Goal: Obtain resource: Download file/media

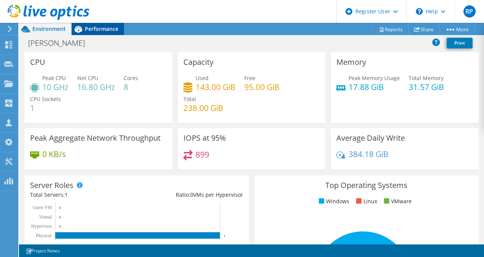
click at [112, 34] on div "Performance" at bounding box center [98, 29] width 53 height 12
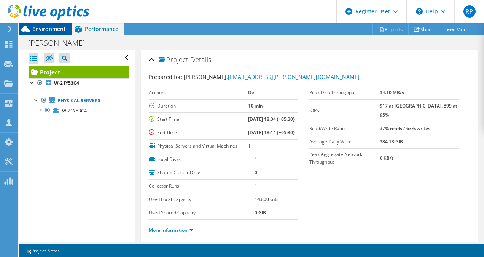
click at [61, 29] on span "Environment" at bounding box center [49, 28] width 34 height 7
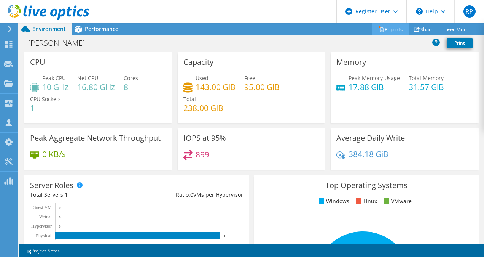
click at [391, 30] on link "Reports" at bounding box center [390, 29] width 37 height 12
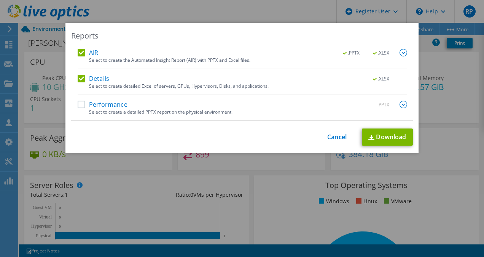
click at [123, 111] on div "Select to create a detailed PPTX report on the physical environment." at bounding box center [248, 111] width 318 height 5
click at [78, 109] on div "Performance .PPTX" at bounding box center [243, 105] width 330 height 9
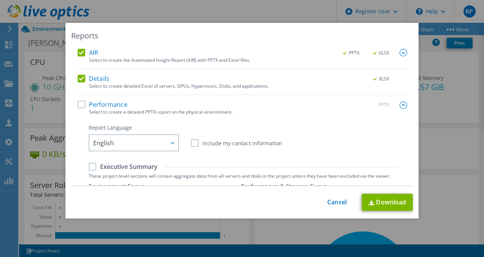
click at [79, 105] on label "Performance" at bounding box center [103, 105] width 50 height 8
click at [0, 0] on input "Performance" at bounding box center [0, 0] width 0 height 0
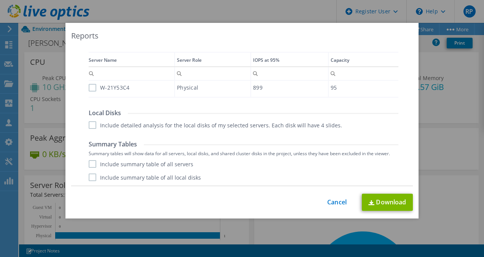
scroll to position [215, 0]
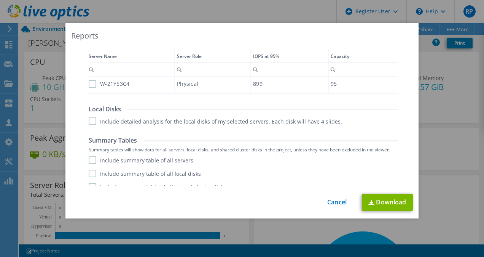
click at [89, 82] on label "W-21Y53C4" at bounding box center [109, 84] width 41 height 8
click at [0, 0] on input "W-21Y53C4" at bounding box center [0, 0] width 0 height 0
click at [89, 122] on label "Include detailed analysis for the local disks of my selected servers. Each disk…" at bounding box center [216, 121] width 254 height 8
click at [0, 0] on input "Include detailed analysis for the local disks of my selected servers. Each disk…" at bounding box center [0, 0] width 0 height 0
click at [89, 156] on label "Include summary table of all servers" at bounding box center [141, 160] width 105 height 8
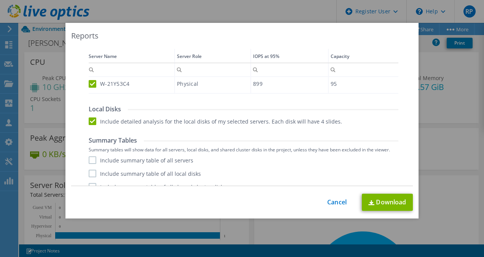
click at [0, 0] on input "Include summary table of all servers" at bounding box center [0, 0] width 0 height 0
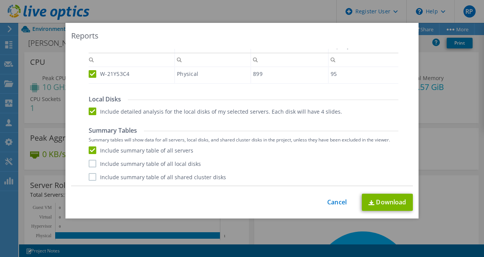
click at [91, 168] on div "Include summary table of all servers Include summary table of all local disks I…" at bounding box center [244, 163] width 310 height 34
click at [89, 174] on label "Include summary table of all shared cluster disks" at bounding box center [157, 177] width 137 height 8
click at [0, 0] on input "Include summary table of all shared cluster disks" at bounding box center [0, 0] width 0 height 0
click at [89, 164] on label "Include summary table of all local disks" at bounding box center [145, 164] width 112 height 8
click at [0, 0] on input "Include summary table of all local disks" at bounding box center [0, 0] width 0 height 0
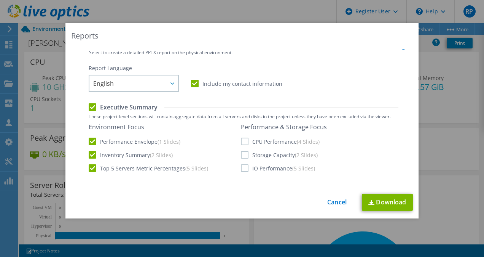
scroll to position [59, 0]
click at [238, 141] on div "Environment Focus Performance Envelope (1 Slides) Inventory Summary (2 Slides) …" at bounding box center [244, 147] width 310 height 49
click at [241, 140] on label "CPU Performance (4 Slides)" at bounding box center [280, 141] width 79 height 8
click at [0, 0] on input "CPU Performance (4 Slides)" at bounding box center [0, 0] width 0 height 0
click at [244, 153] on label "Storage Capacity (2 Slides)" at bounding box center [279, 155] width 77 height 8
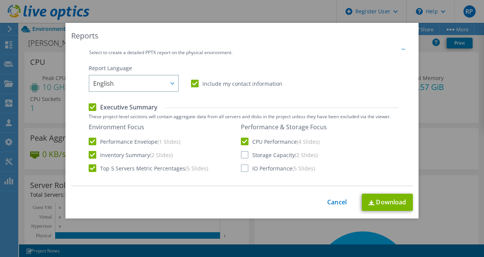
click at [0, 0] on input "Storage Capacity (2 Slides)" at bounding box center [0, 0] width 0 height 0
click at [243, 164] on label "IO Performance (5 Slides)" at bounding box center [278, 168] width 74 height 8
click at [0, 0] on input "IO Performance (5 Slides)" at bounding box center [0, 0] width 0 height 0
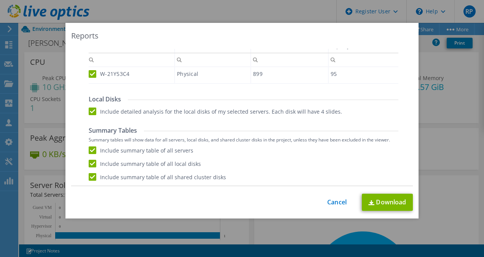
scroll to position [0, 0]
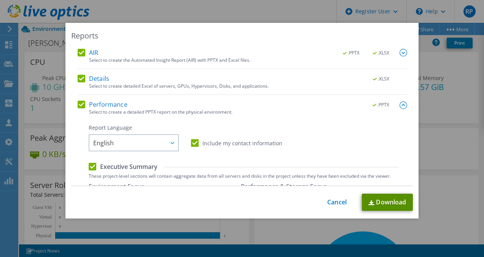
click at [386, 198] on link "Download" at bounding box center [387, 201] width 51 height 17
click at [339, 200] on link "Cancel" at bounding box center [336, 201] width 19 height 7
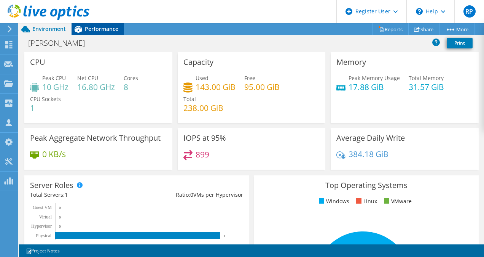
click at [101, 29] on span "Performance" at bounding box center [102, 28] width 34 height 7
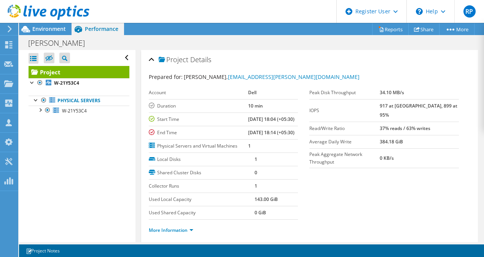
click at [54, 25] on div at bounding box center [44, 13] width 89 height 26
click at [37, 30] on span "Environment" at bounding box center [49, 28] width 34 height 7
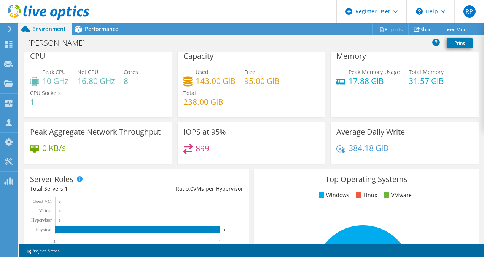
scroll to position [6, 0]
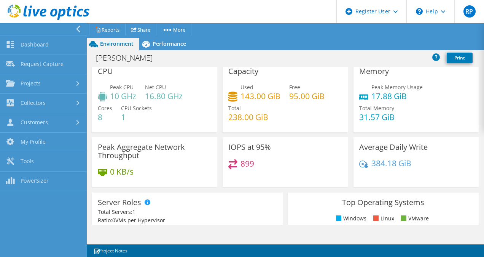
click at [74, 29] on div at bounding box center [41, 29] width 87 height 12
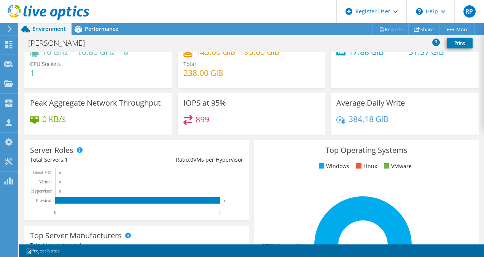
scroll to position [0, 0]
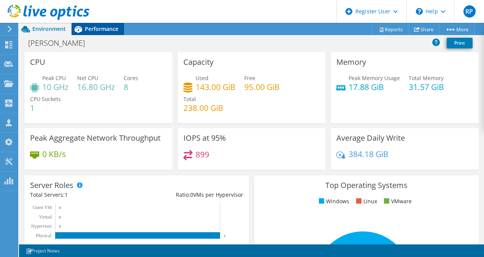
click at [98, 29] on span "Performance" at bounding box center [102, 28] width 34 height 7
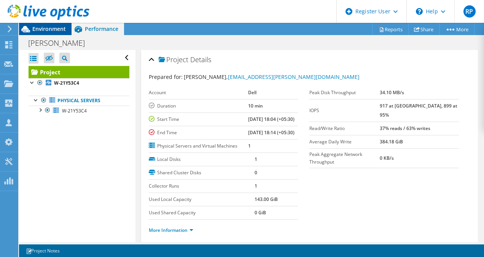
click at [53, 32] on span "Environment" at bounding box center [49, 28] width 34 height 7
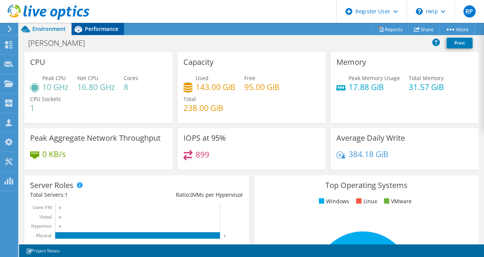
click at [103, 25] on span "Performance" at bounding box center [102, 28] width 34 height 7
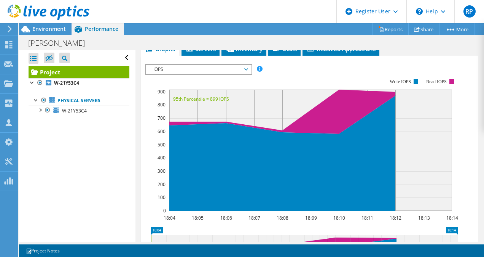
scroll to position [222, 0]
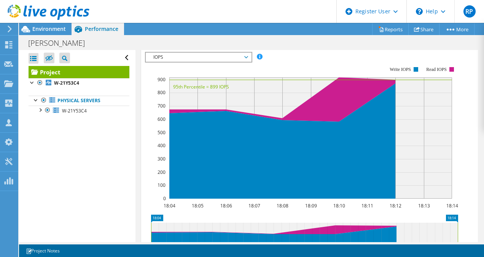
click at [227, 62] on span "IOPS" at bounding box center [199, 57] width 98 height 9
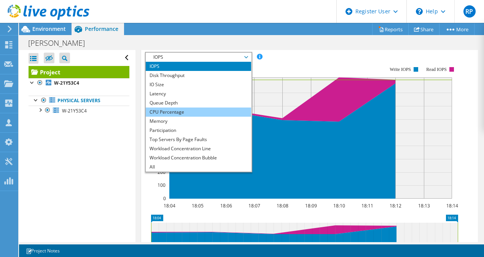
click at [197, 116] on li "CPU Percentage" at bounding box center [198, 111] width 105 height 9
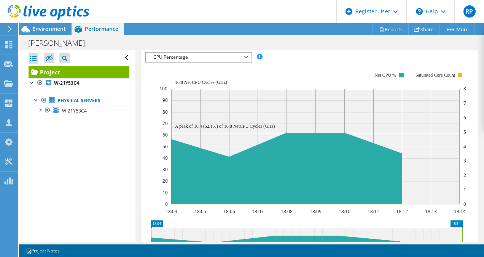
drag, startPoint x: 375, startPoint y: 96, endPoint x: 414, endPoint y: 99, distance: 39.3
click at [414, 78] on g "Net CPU % Saturated Core Count" at bounding box center [419, 74] width 88 height 5
click at [220, 62] on span "CPU Percentage" at bounding box center [199, 57] width 98 height 9
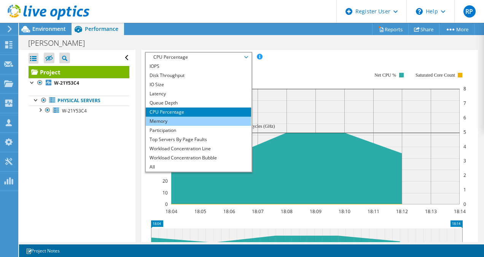
click at [199, 126] on li "Memory" at bounding box center [198, 120] width 105 height 9
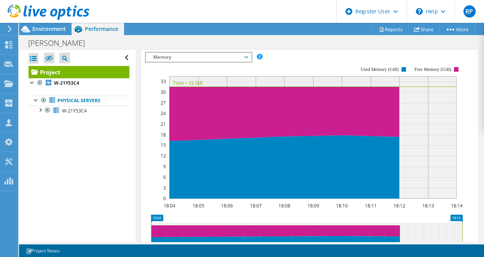
click at [207, 40] on span "Servers" at bounding box center [200, 37] width 30 height 8
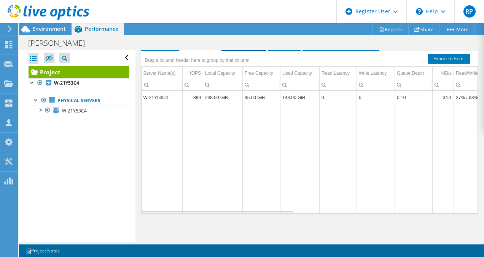
click at [244, 48] on span "Inventory" at bounding box center [243, 44] width 37 height 8
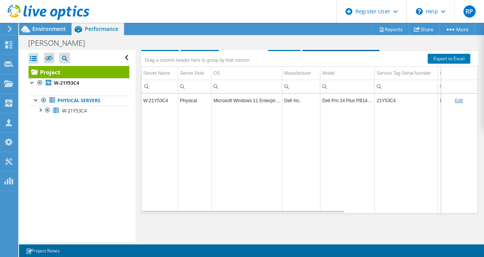
click at [337, 48] on span "Installed Applications" at bounding box center [340, 44] width 69 height 8
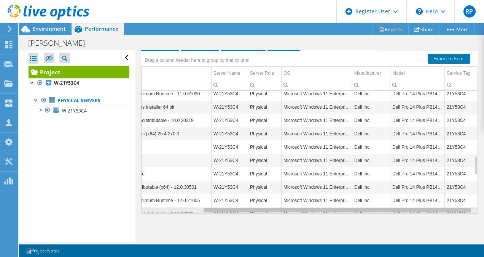
scroll to position [0, 76]
drag, startPoint x: 319, startPoint y: 225, endPoint x: 424, endPoint y: 232, distance: 104.9
click at [424, 232] on body "RP Dell User [PERSON_NAME] [PERSON_NAME][EMAIL_ADDRESS][DOMAIN_NAME] Dell My Pr…" at bounding box center [242, 128] width 484 height 257
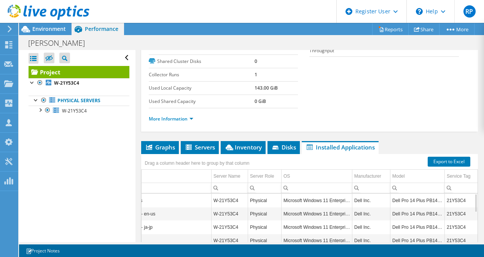
scroll to position [111, 0]
click at [176, 122] on link "More Information" at bounding box center [171, 118] width 45 height 6
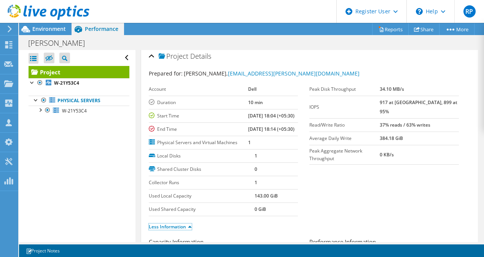
scroll to position [3, 0]
click at [276, 149] on td "1" at bounding box center [273, 142] width 50 height 13
drag, startPoint x: 157, startPoint y: 101, endPoint x: 275, endPoint y: 104, distance: 118.0
click at [275, 104] on tr "Duration 10 min" at bounding box center [224, 102] width 150 height 13
click at [326, 209] on section "Prepared for: [PERSON_NAME], [PERSON_NAME][EMAIL_ADDRESS][DOMAIN_NAME] Account …" at bounding box center [310, 154] width 322 height 168
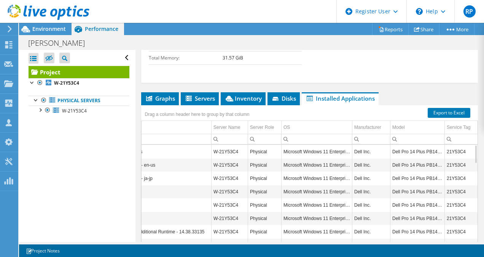
scroll to position [375, 0]
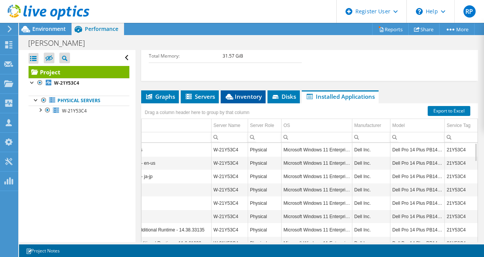
click at [248, 103] on li "Inventory" at bounding box center [243, 96] width 45 height 13
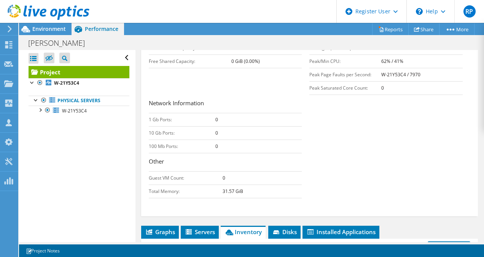
scroll to position [116, 0]
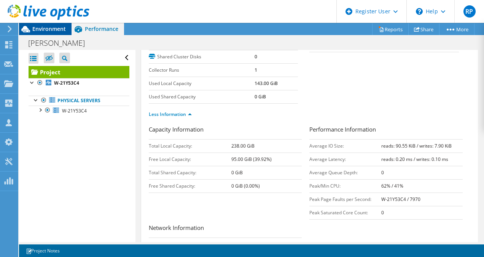
click at [44, 28] on span "Environment" at bounding box center [49, 28] width 34 height 7
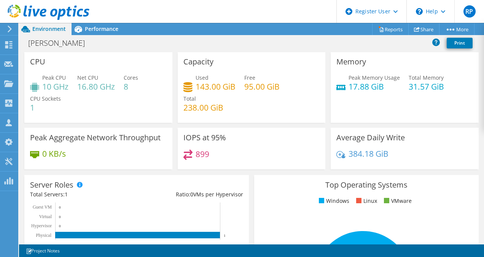
scroll to position [0, 0]
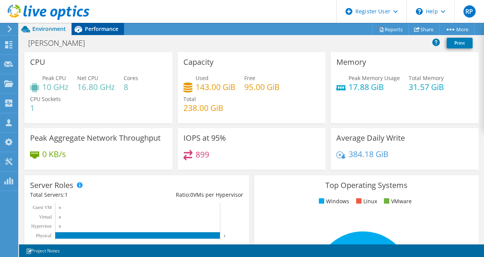
click at [96, 28] on span "Performance" at bounding box center [102, 28] width 34 height 7
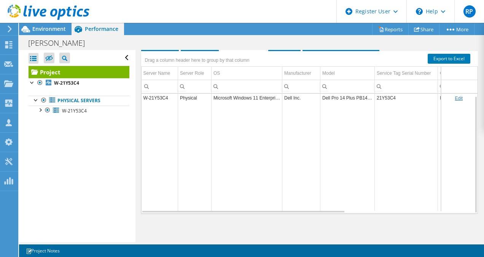
scroll to position [2, 0]
click at [212, 48] on span "Servers" at bounding box center [200, 44] width 30 height 8
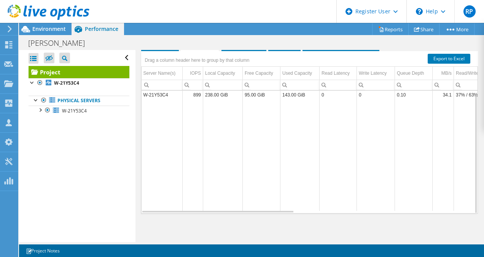
scroll to position [3, 0]
click at [329, 48] on span "Installed Applications" at bounding box center [340, 44] width 69 height 8
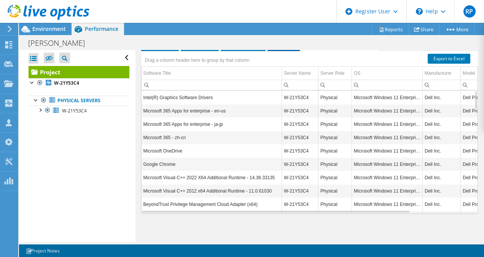
click at [287, 48] on span "Disks" at bounding box center [283, 44] width 25 height 8
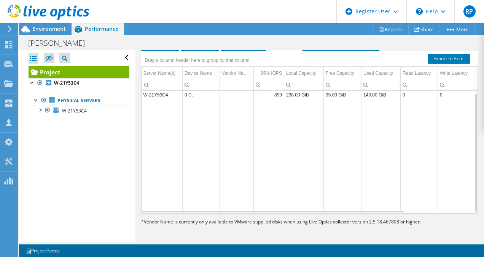
scroll to position [2, 0]
click at [243, 48] on span "Inventory" at bounding box center [243, 44] width 37 height 8
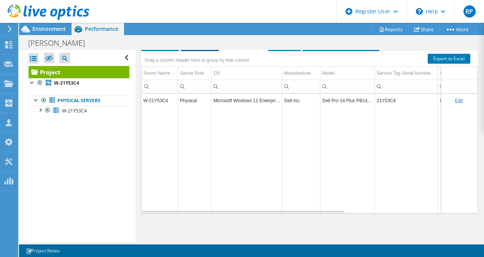
click at [196, 48] on span "Servers" at bounding box center [200, 44] width 30 height 8
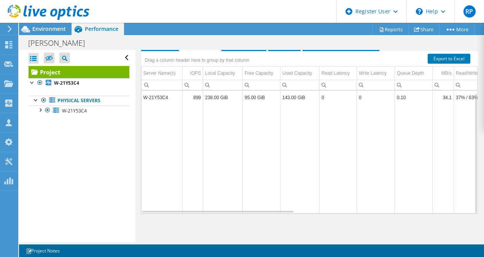
scroll to position [3, 0]
click at [333, 59] on div "Drag a column header here to group by that column" at bounding box center [309, 56] width 337 height 10
click at [330, 48] on span "Installed Applications" at bounding box center [340, 44] width 69 height 8
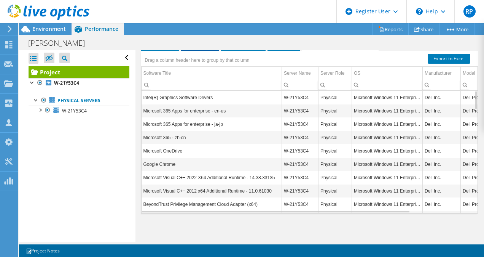
click at [199, 48] on span "Servers" at bounding box center [200, 44] width 30 height 8
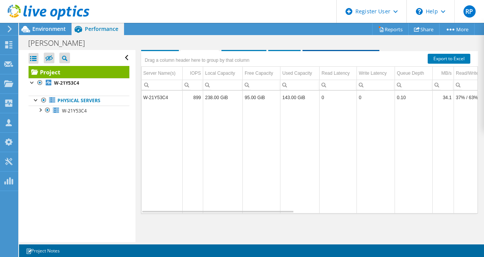
click at [328, 48] on span "Installed Applications" at bounding box center [340, 44] width 69 height 8
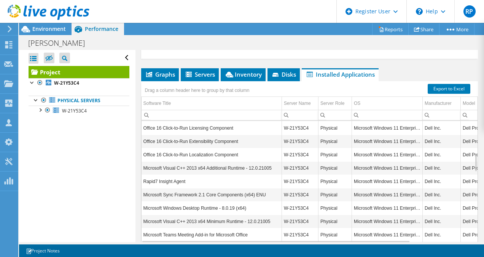
scroll to position [213, 0]
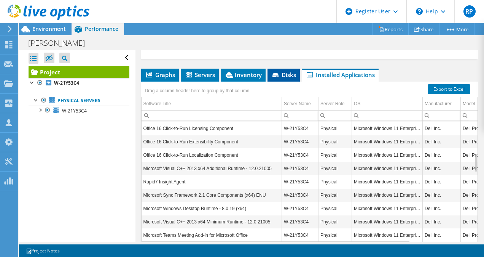
click at [284, 78] on span "Disks" at bounding box center [283, 75] width 25 height 8
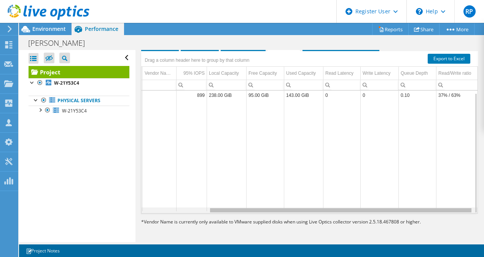
scroll to position [0, 85]
drag, startPoint x: 295, startPoint y: 211, endPoint x: 432, endPoint y: 211, distance: 136.7
click at [432, 211] on body "RP Dell User [PERSON_NAME] [PERSON_NAME][EMAIL_ADDRESS][DOMAIN_NAME] Dell My Pr…" at bounding box center [242, 128] width 484 height 257
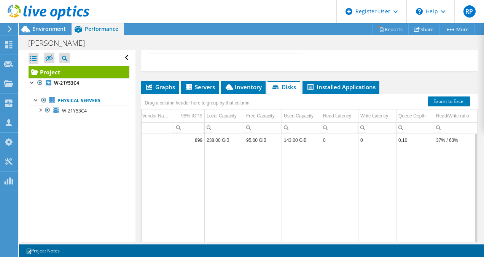
scroll to position [383, 0]
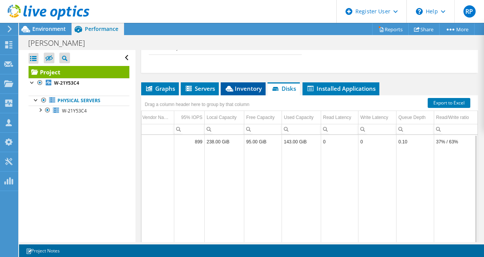
click at [252, 92] on span "Inventory" at bounding box center [243, 89] width 37 height 8
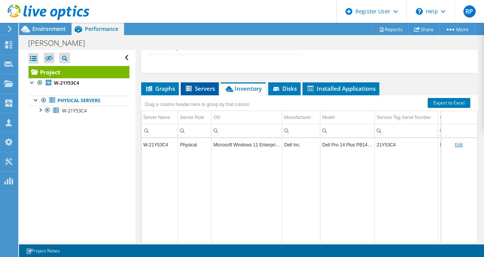
click at [207, 92] on span "Servers" at bounding box center [200, 89] width 30 height 8
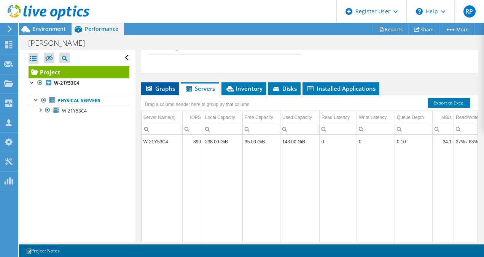
click at [165, 92] on span "Graphs" at bounding box center [160, 89] width 30 height 8
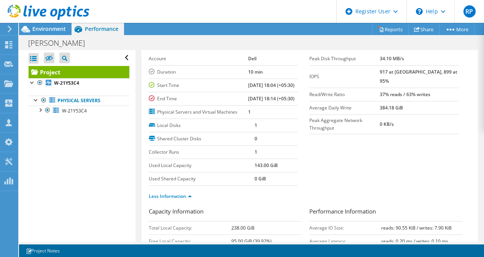
scroll to position [0, 0]
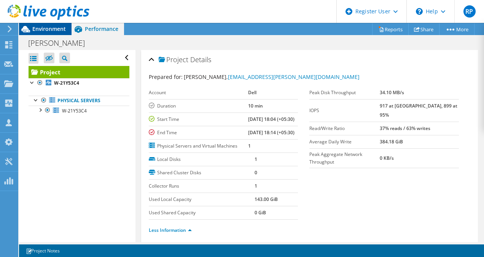
click at [47, 27] on span "Environment" at bounding box center [49, 28] width 34 height 7
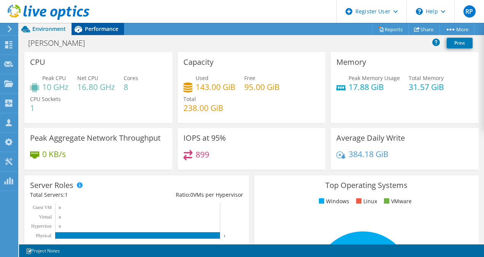
click at [96, 27] on span "Performance" at bounding box center [102, 28] width 34 height 7
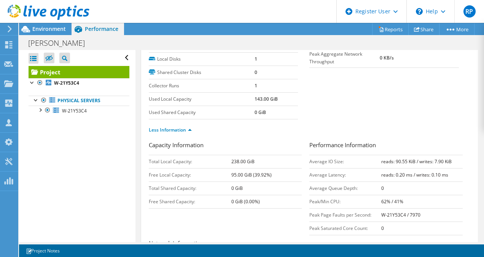
scroll to position [101, 0]
click at [397, 85] on section "Prepared for: [PERSON_NAME], [PERSON_NAME][EMAIL_ADDRESS][DOMAIN_NAME] Account …" at bounding box center [310, 56] width 322 height 168
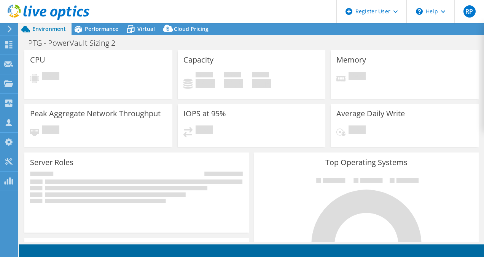
select select "USD"
